Goal: Navigation & Orientation: Understand site structure

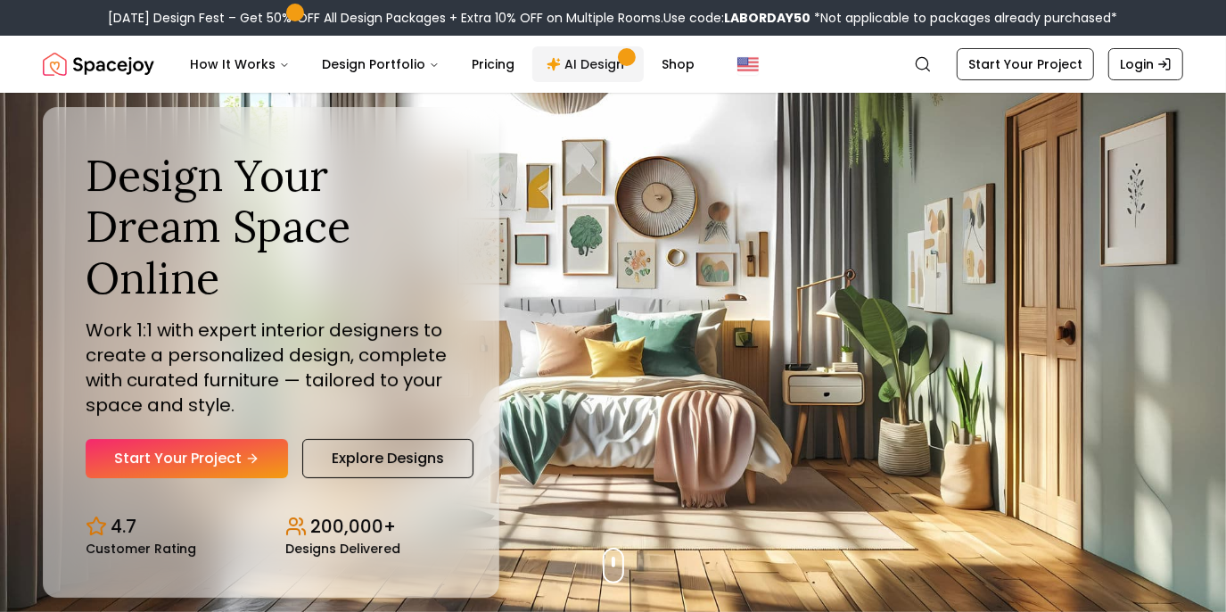
click at [560, 57] on link "AI Design" at bounding box center [587, 64] width 111 height 36
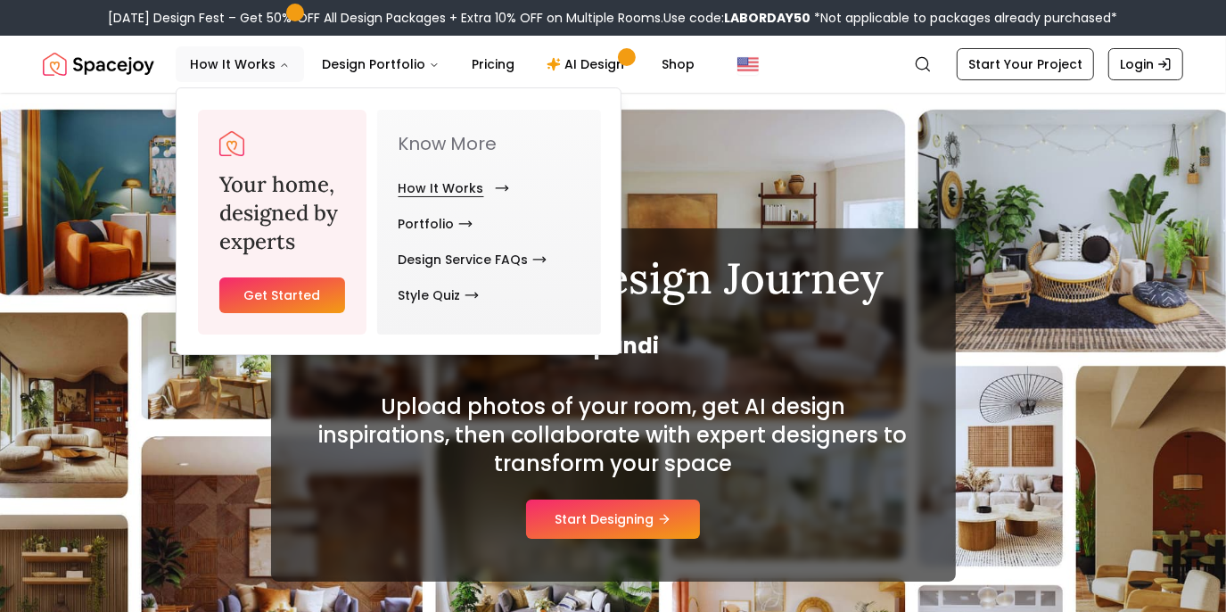
click at [495, 188] on icon "Main" at bounding box center [502, 188] width 14 height 14
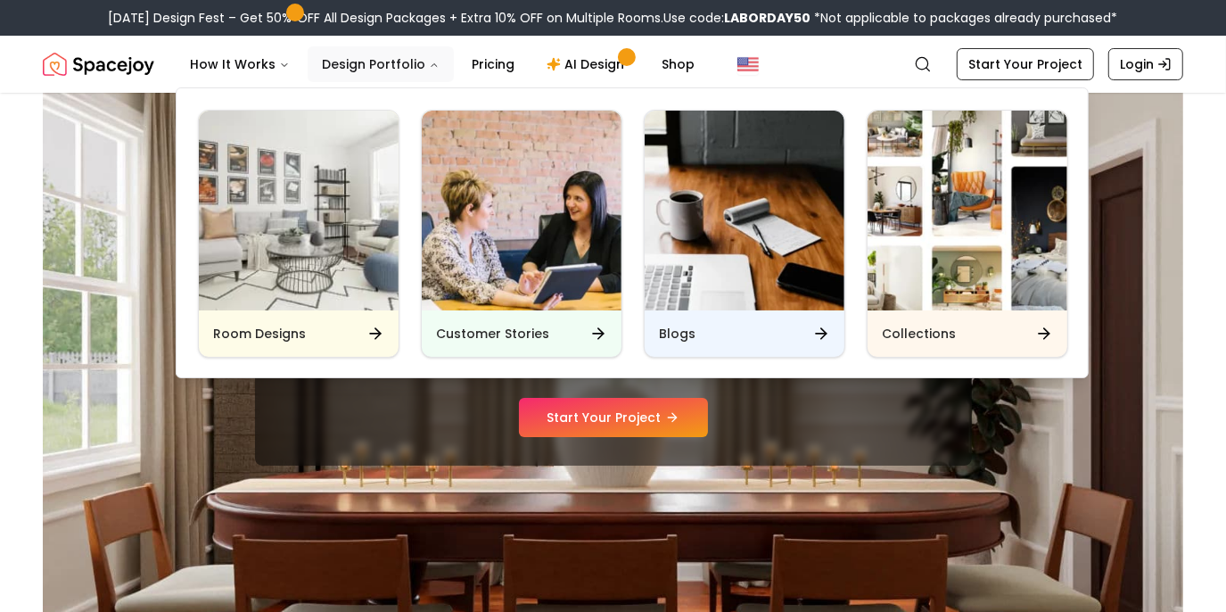
click at [354, 69] on button "Design Portfolio" at bounding box center [381, 64] width 146 height 36
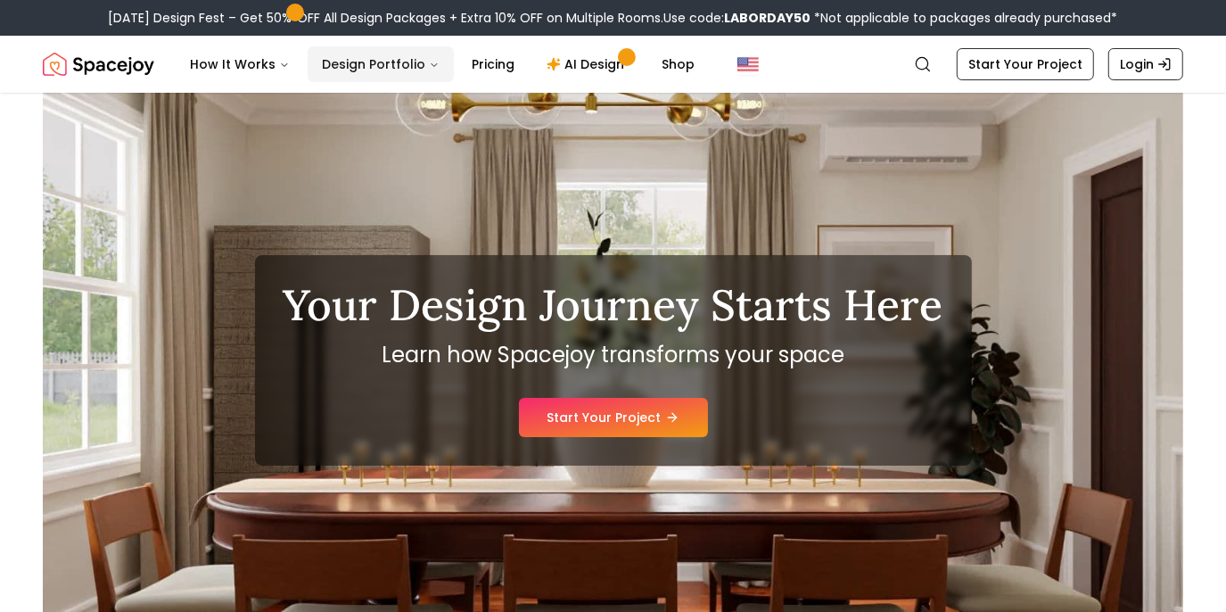
click at [354, 69] on button "Design Portfolio" at bounding box center [381, 64] width 146 height 36
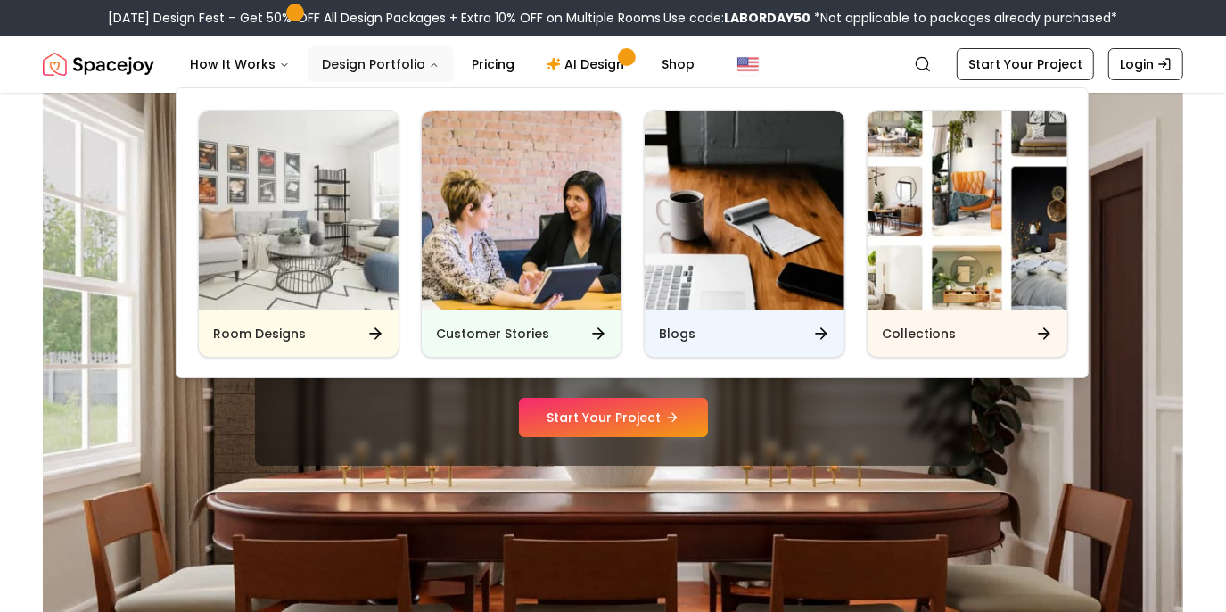
click at [354, 69] on button "Design Portfolio" at bounding box center [381, 64] width 146 height 36
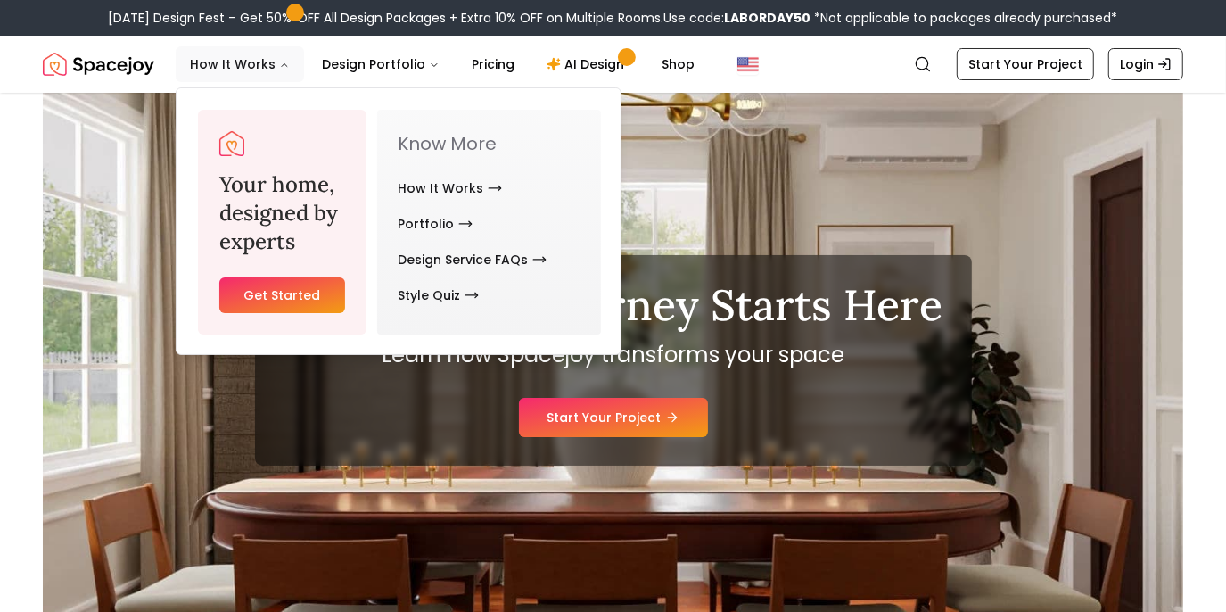
click at [245, 62] on button "How It Works" at bounding box center [240, 64] width 128 height 36
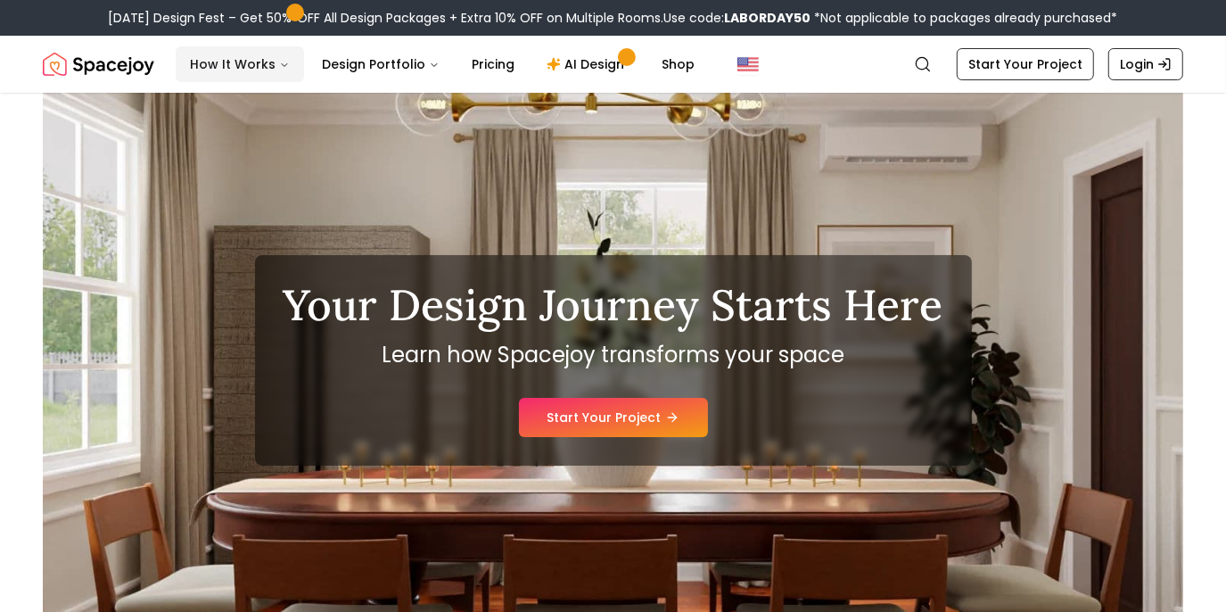
click at [245, 62] on button "How It Works" at bounding box center [240, 64] width 128 height 36
click at [65, 47] on img "Spacejoy" at bounding box center [98, 64] width 111 height 36
